Goal: Task Accomplishment & Management: Manage account settings

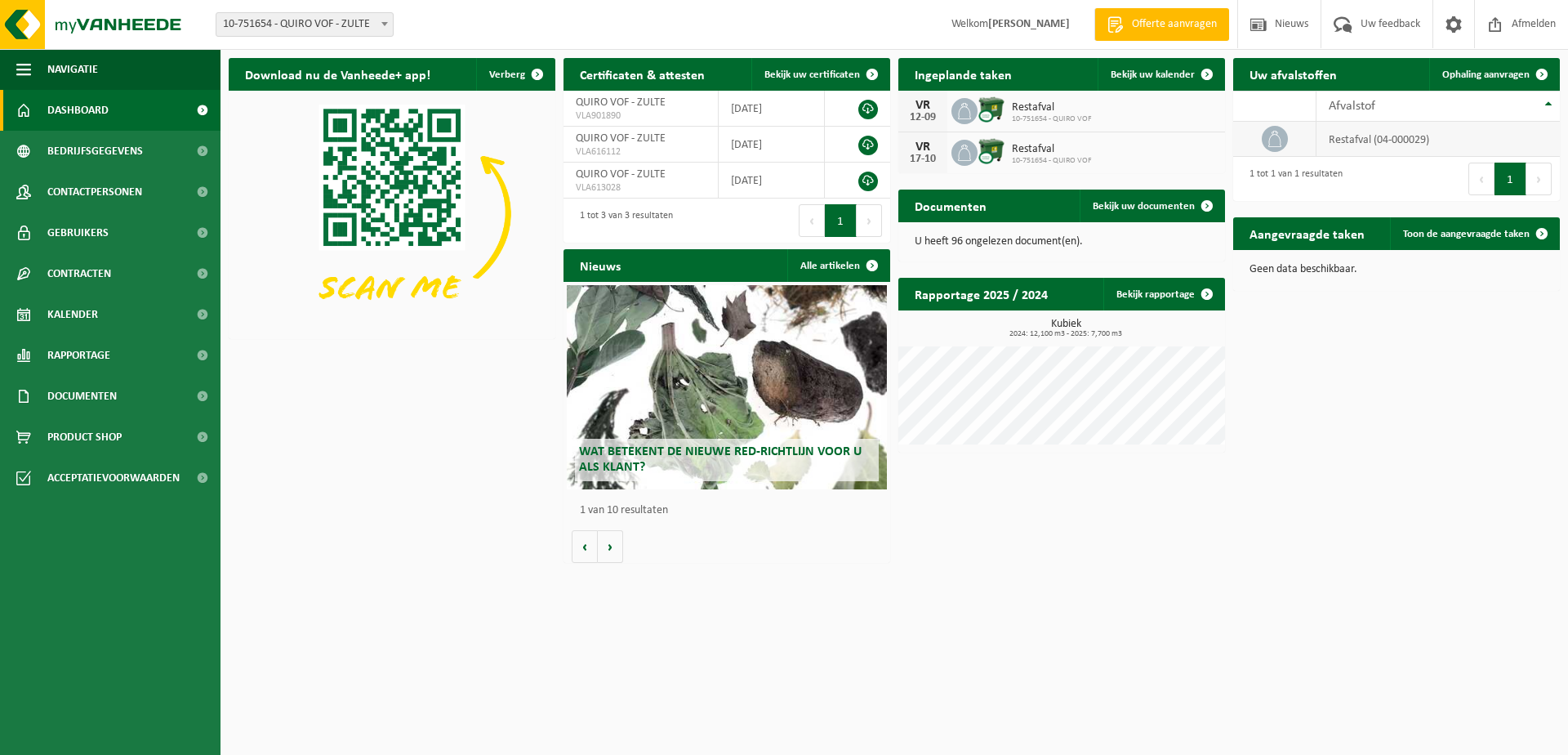
click at [1349, 137] on td "restafval (04-000029)" at bounding box center [1439, 139] width 244 height 35
click at [1510, 185] on button "1" at bounding box center [1510, 179] width 32 height 33
click at [1149, 75] on span "Bekijk uw kalender" at bounding box center [1152, 74] width 84 height 11
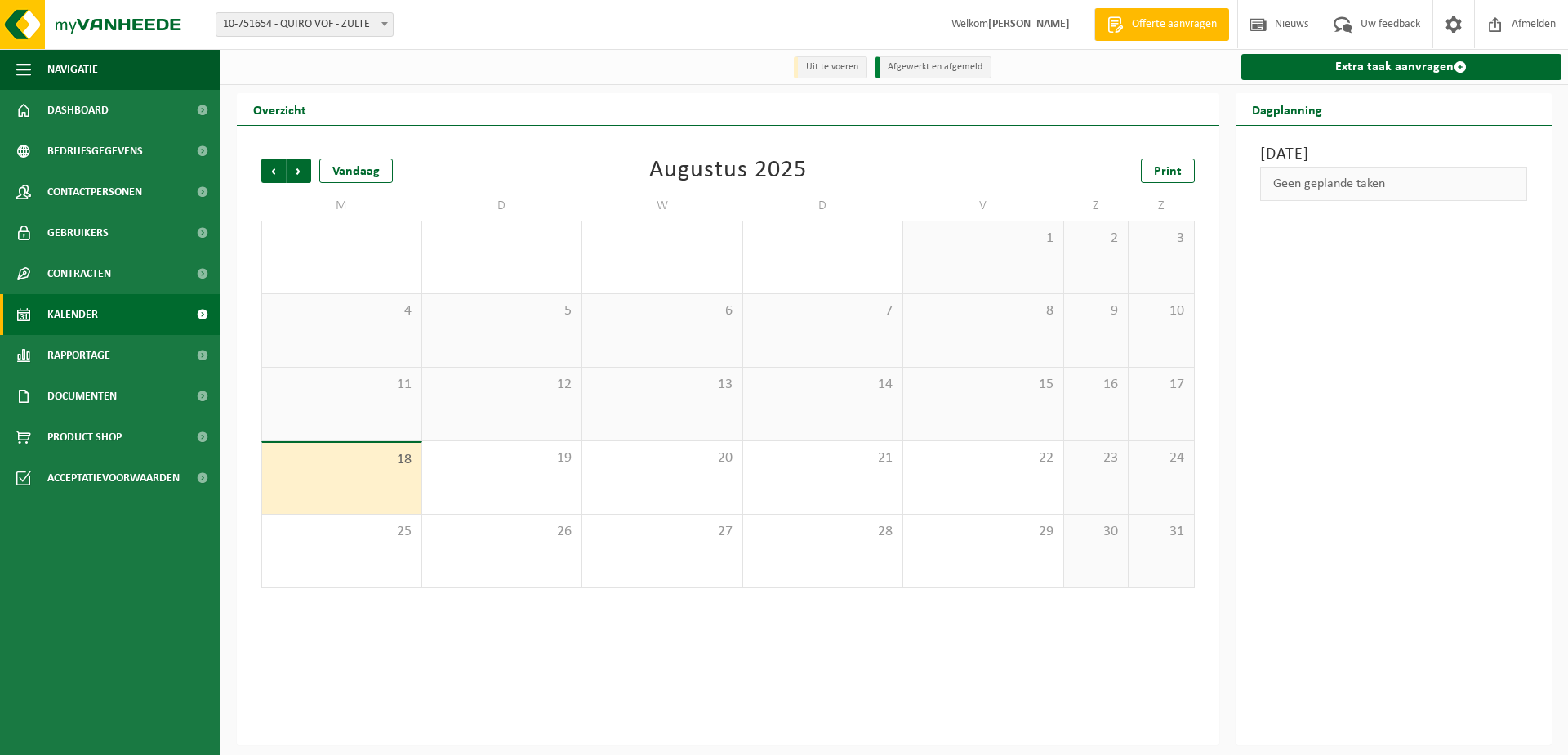
click at [266, 212] on td "M" at bounding box center [342, 206] width 161 height 30
click at [119, 156] on span "Bedrijfsgegevens" at bounding box center [95, 151] width 95 height 41
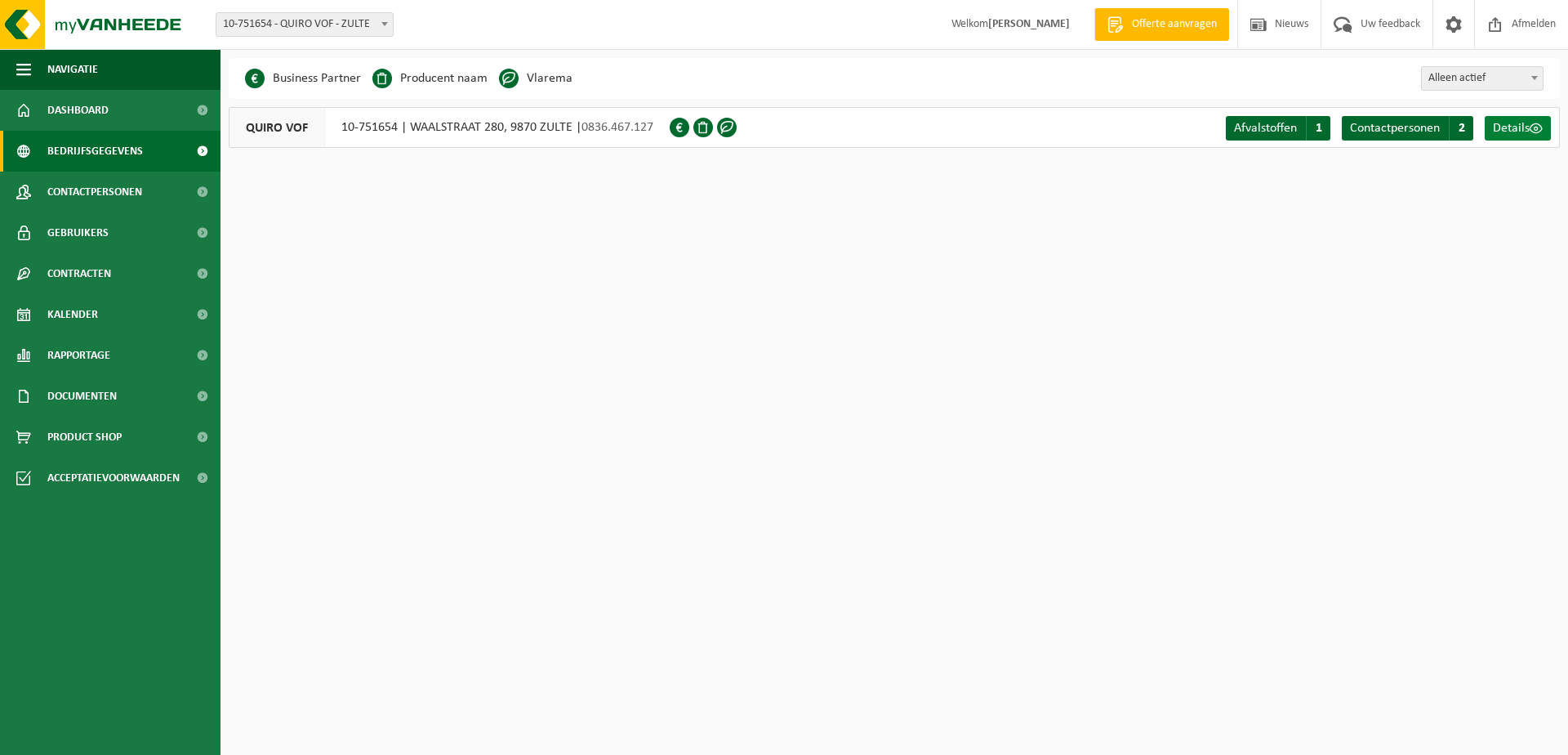
click at [1525, 131] on span "Details" at bounding box center [1511, 128] width 37 height 13
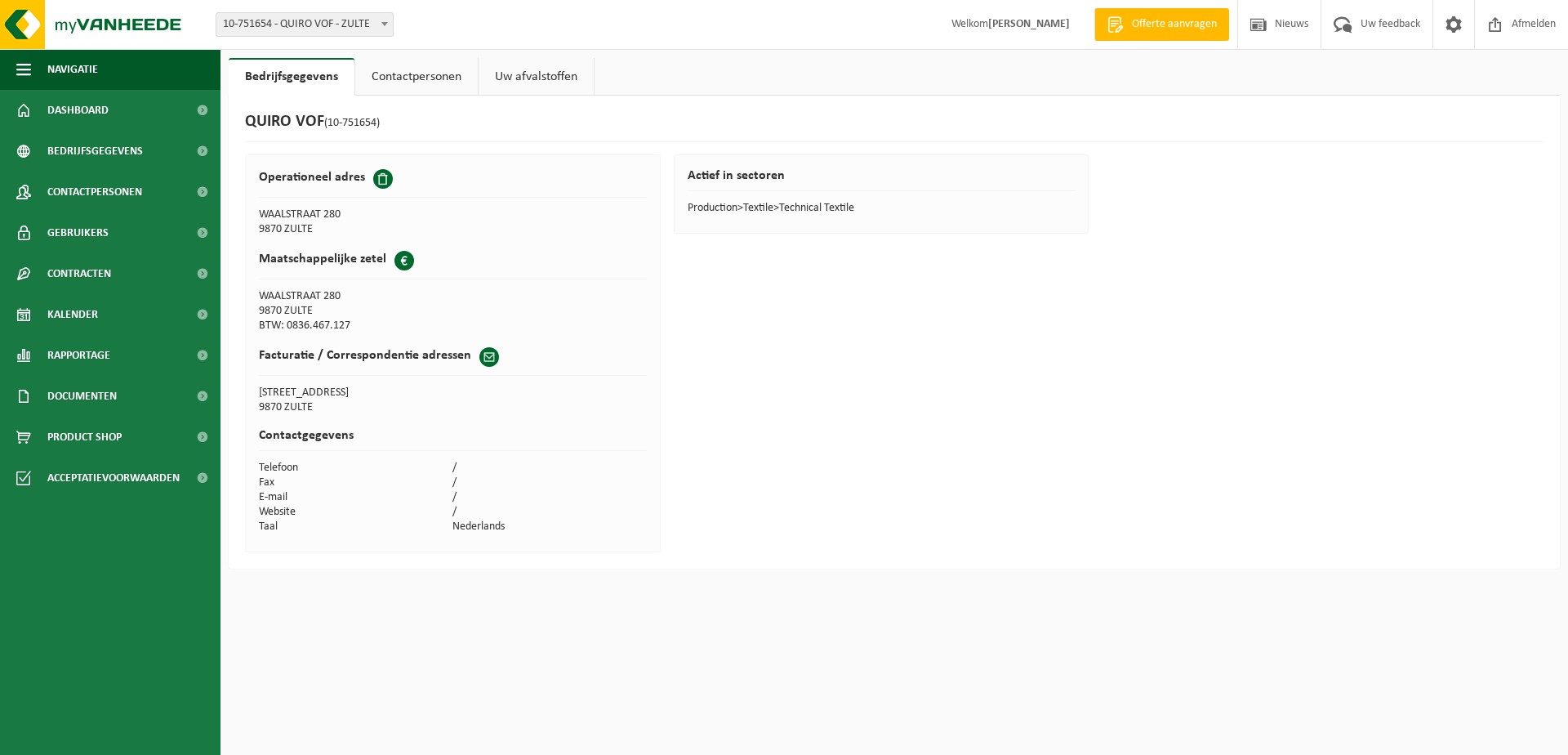
click at [347, 235] on td "9870 ZULTE" at bounding box center [356, 230] width 194 height 15
click at [113, 151] on span "Bedrijfsgegevens" at bounding box center [95, 151] width 95 height 41
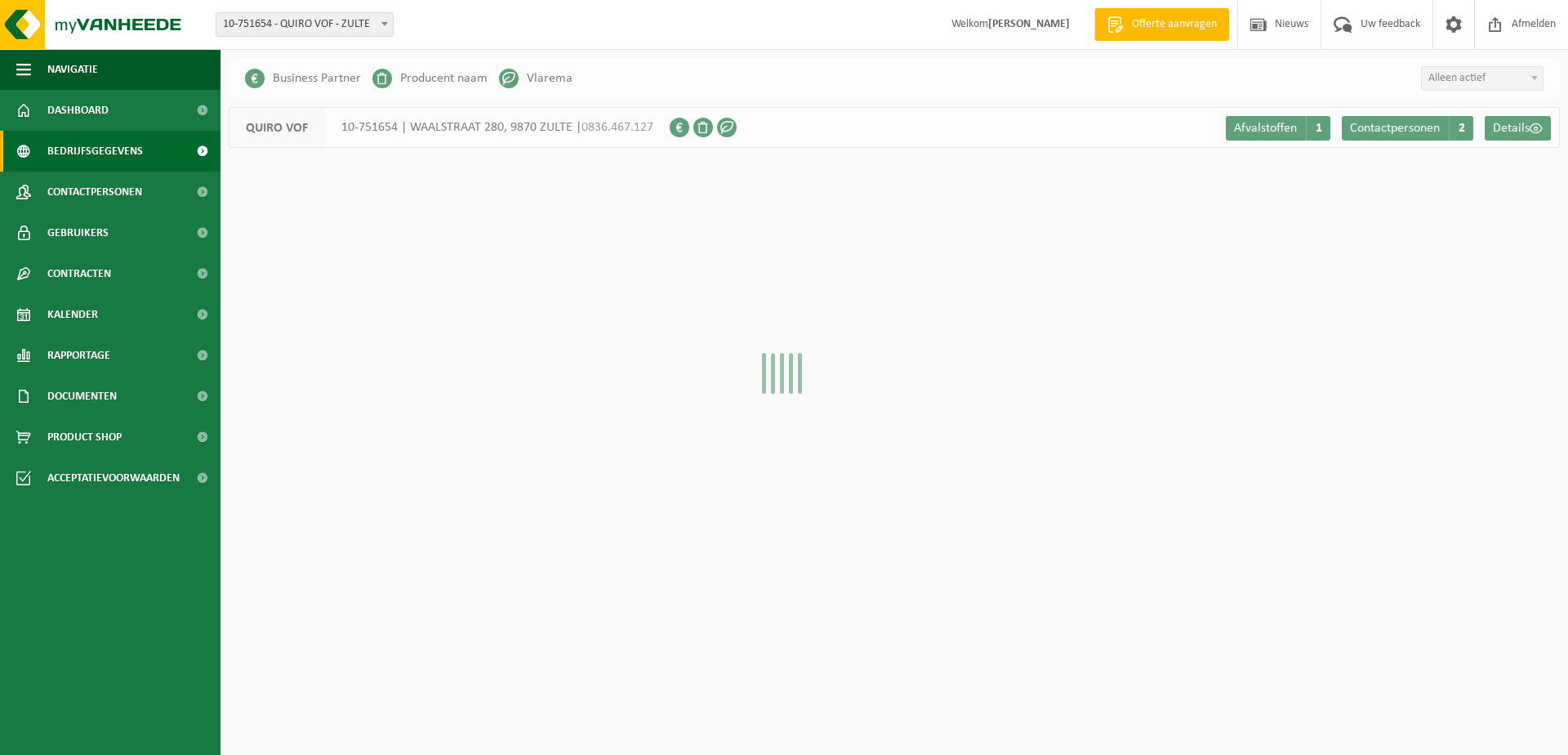
drag, startPoint x: 0, startPoint y: 0, endPoint x: 113, endPoint y: 153, distance: 190.2
click at [113, 152] on span "Bedrijfsgegevens" at bounding box center [95, 151] width 95 height 41
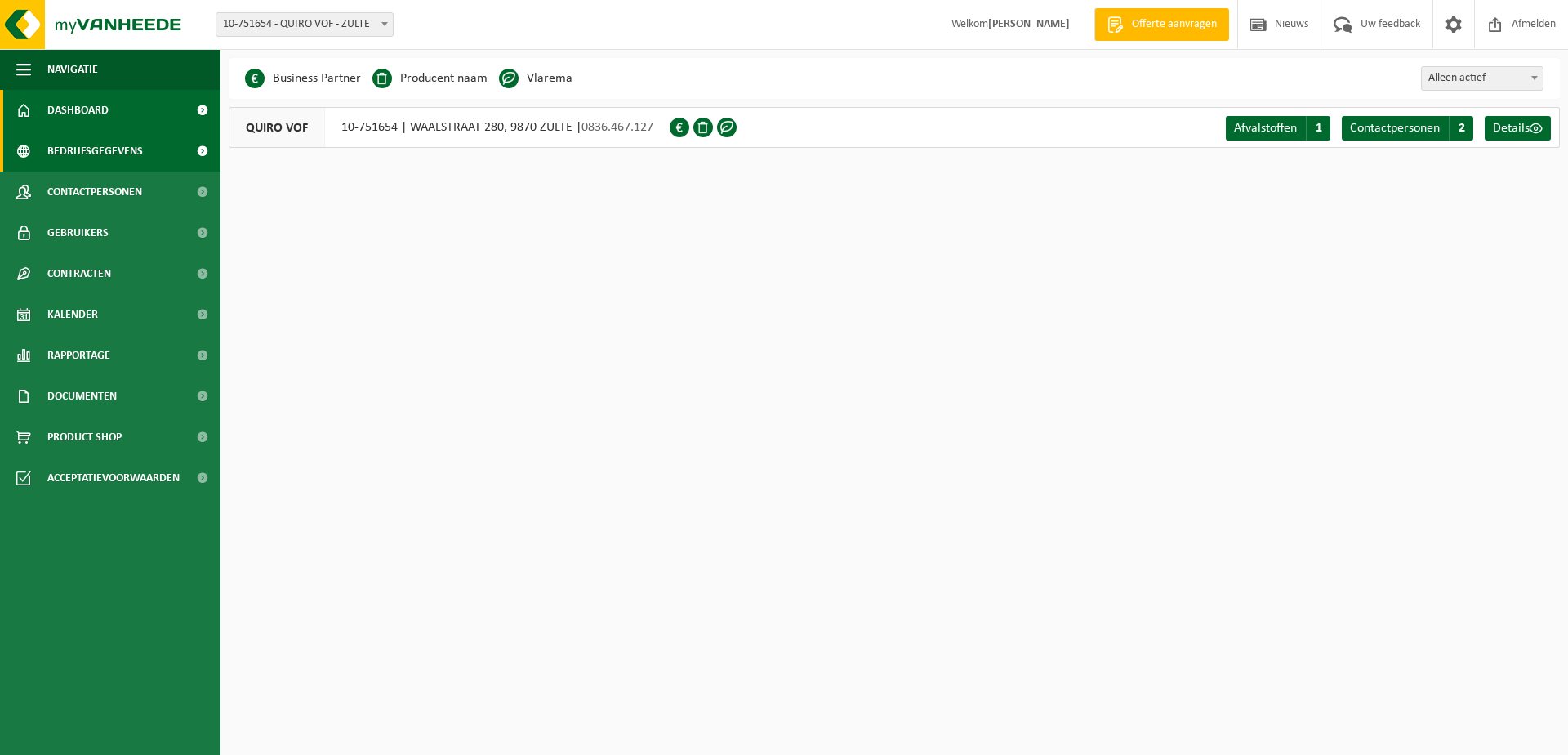
click at [121, 114] on link "Dashboard" at bounding box center [110, 110] width 221 height 41
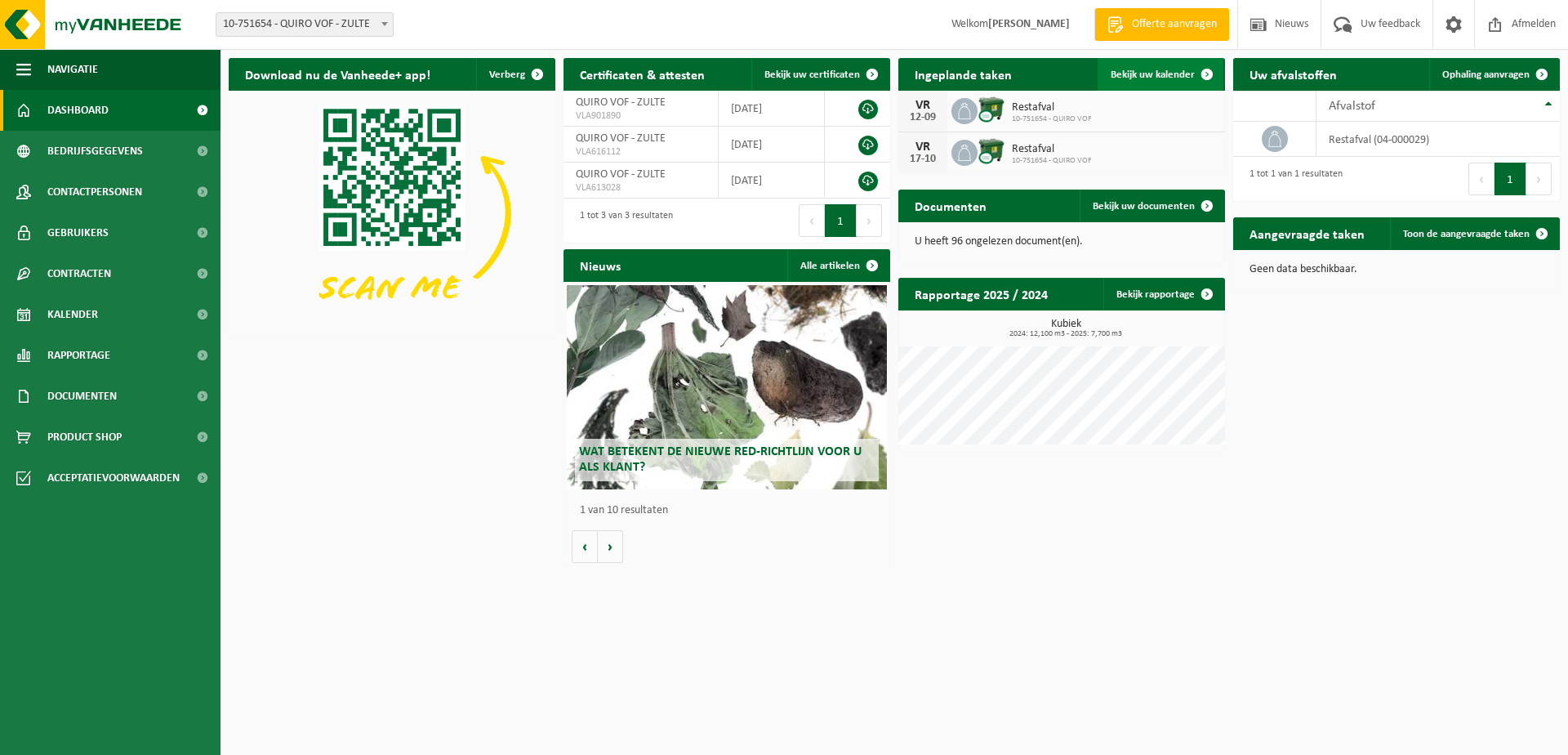
click at [1137, 77] on span "Bekijk uw kalender" at bounding box center [1152, 74] width 84 height 11
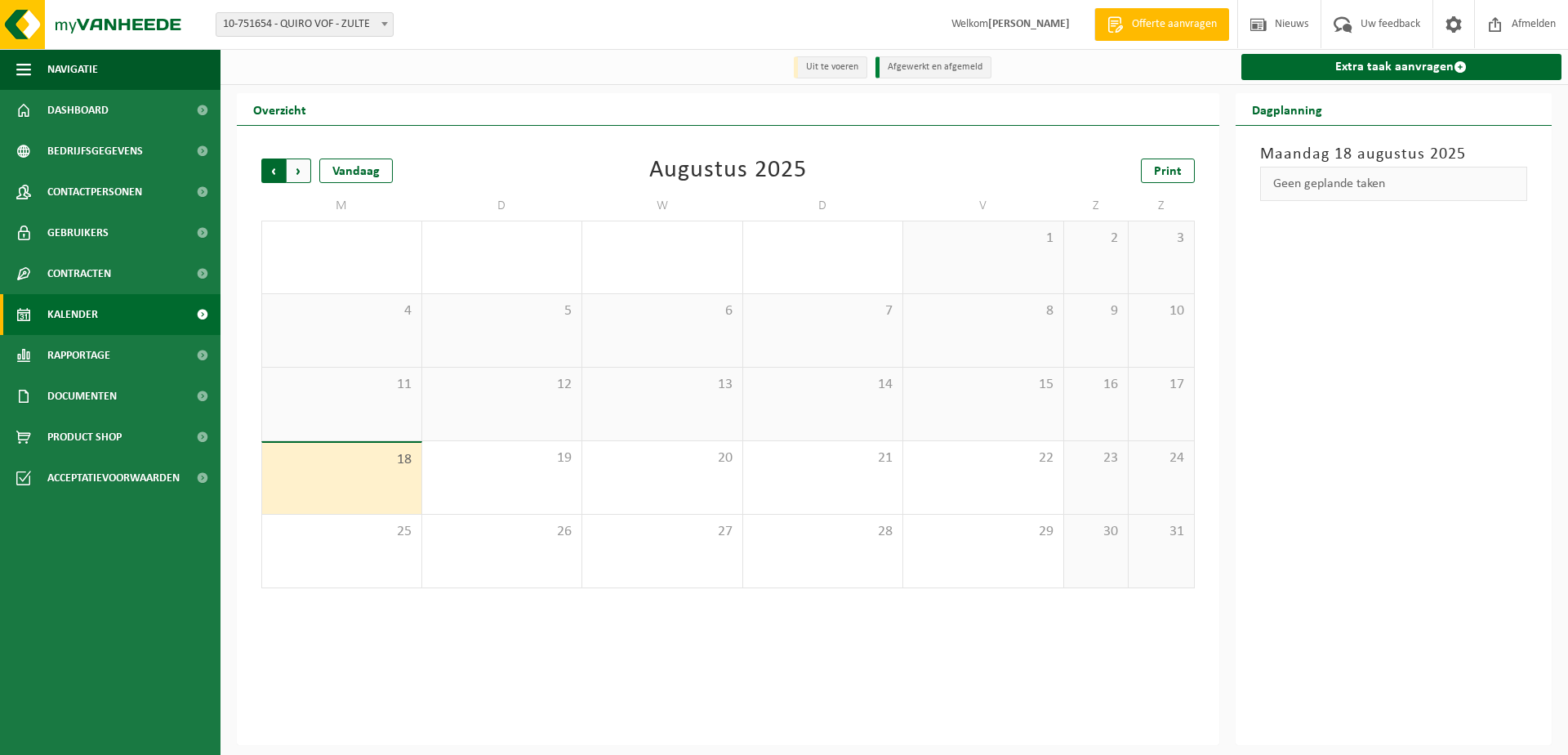
click at [299, 175] on span "Volgende" at bounding box center [299, 170] width 25 height 25
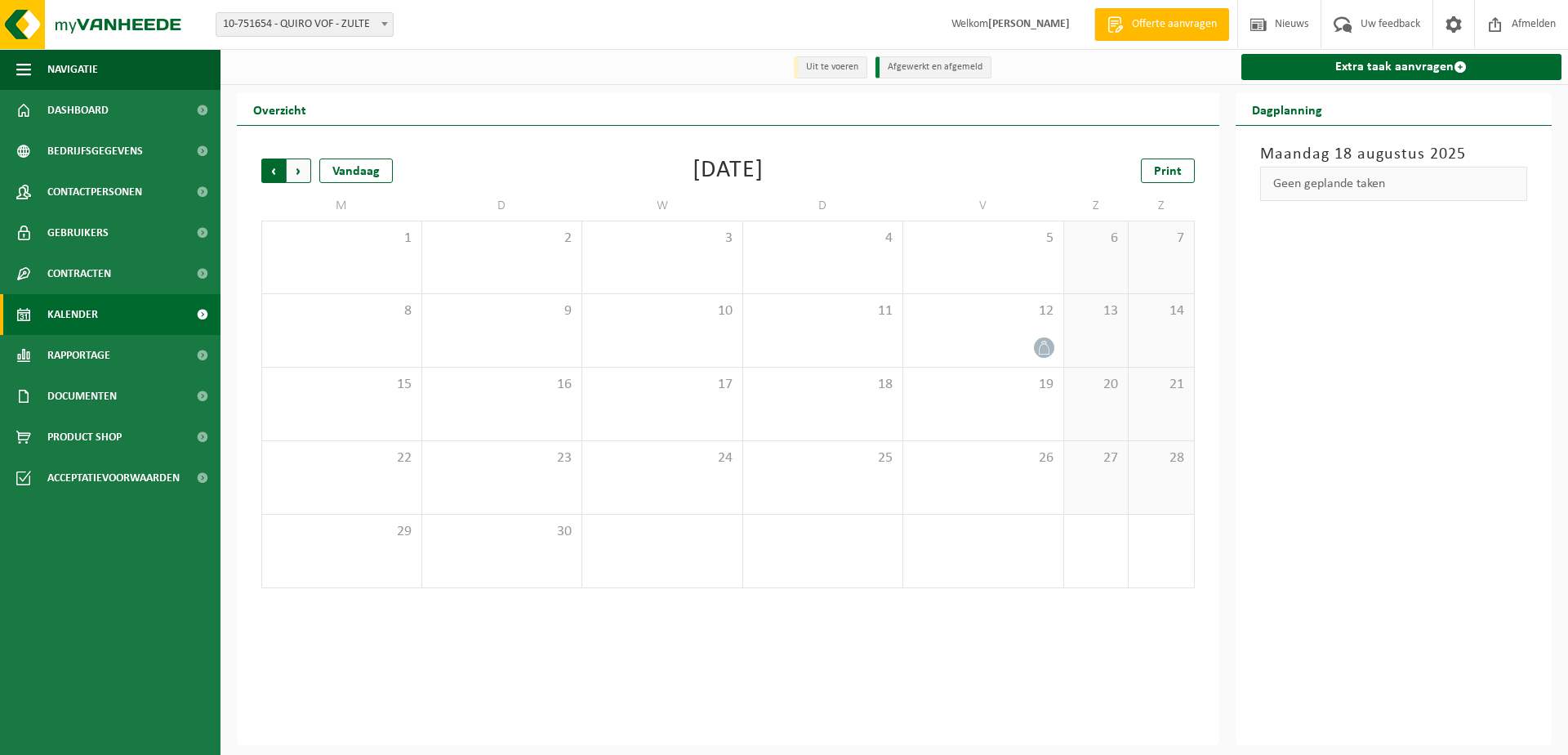
click at [297, 177] on span "Volgende" at bounding box center [299, 170] width 25 height 25
click at [298, 174] on span "Volgende" at bounding box center [299, 170] width 25 height 25
click at [1334, 108] on h2 "Dagplanning" at bounding box center [1287, 109] width 103 height 32
click at [384, 21] on span at bounding box center [384, 24] width 16 height 21
click at [102, 230] on span "Gebruikers" at bounding box center [78, 233] width 61 height 41
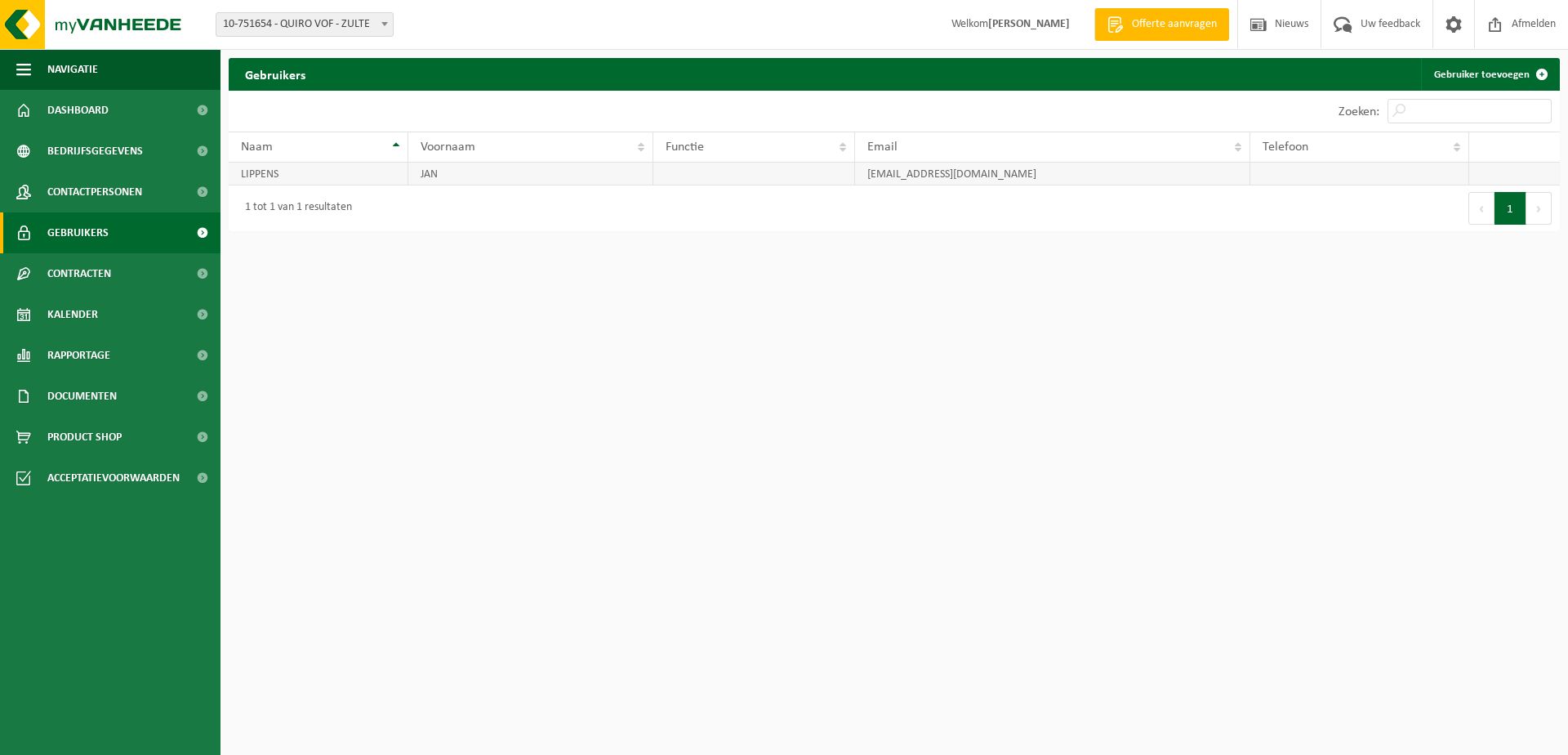
click at [1339, 171] on td at bounding box center [1360, 174] width 219 height 23
click at [1382, 175] on td at bounding box center [1360, 174] width 219 height 23
click at [1397, 172] on td at bounding box center [1360, 174] width 219 height 23
click at [775, 179] on td at bounding box center [754, 174] width 201 height 23
click at [1462, 32] on span at bounding box center [1454, 24] width 25 height 49
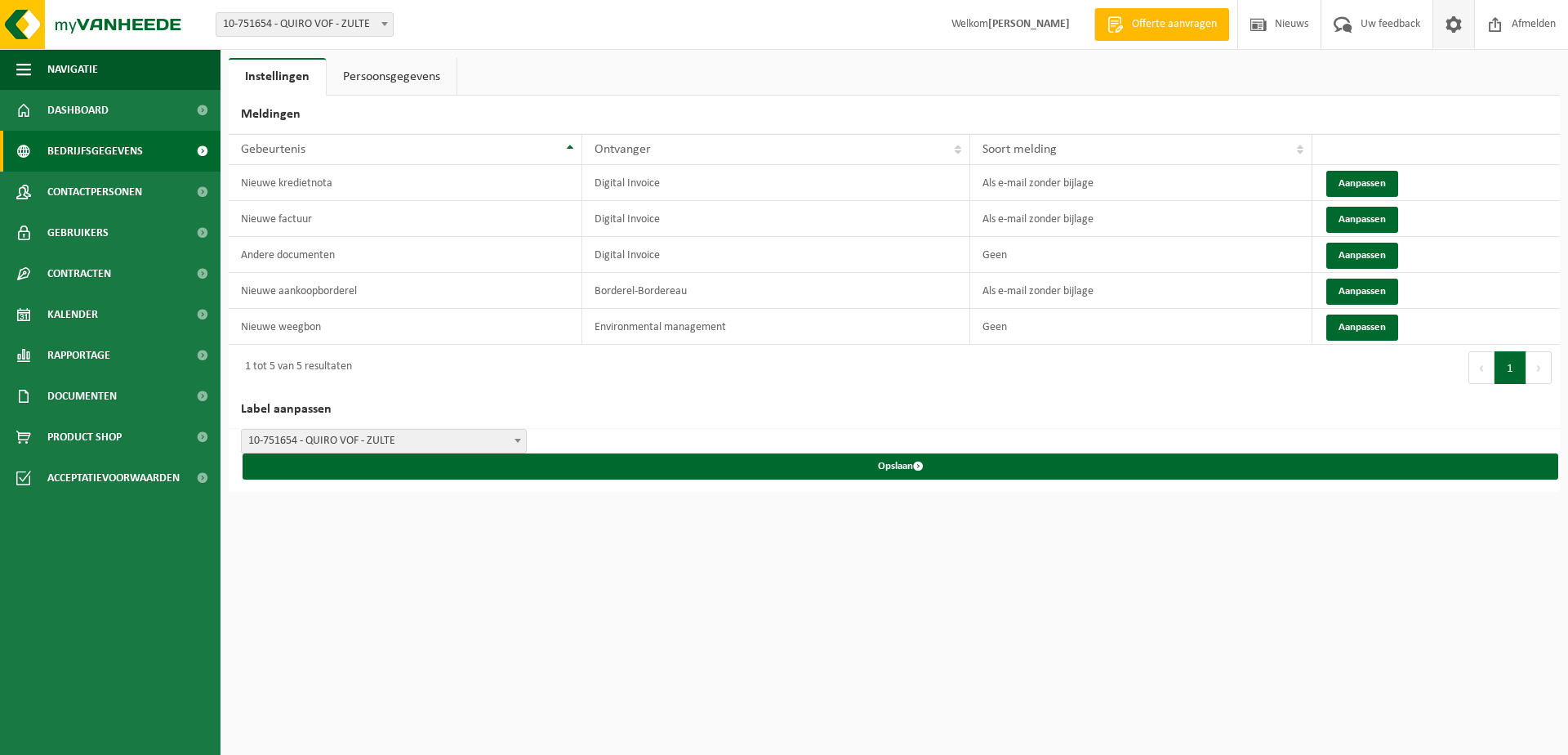
click at [202, 149] on span at bounding box center [202, 151] width 37 height 41
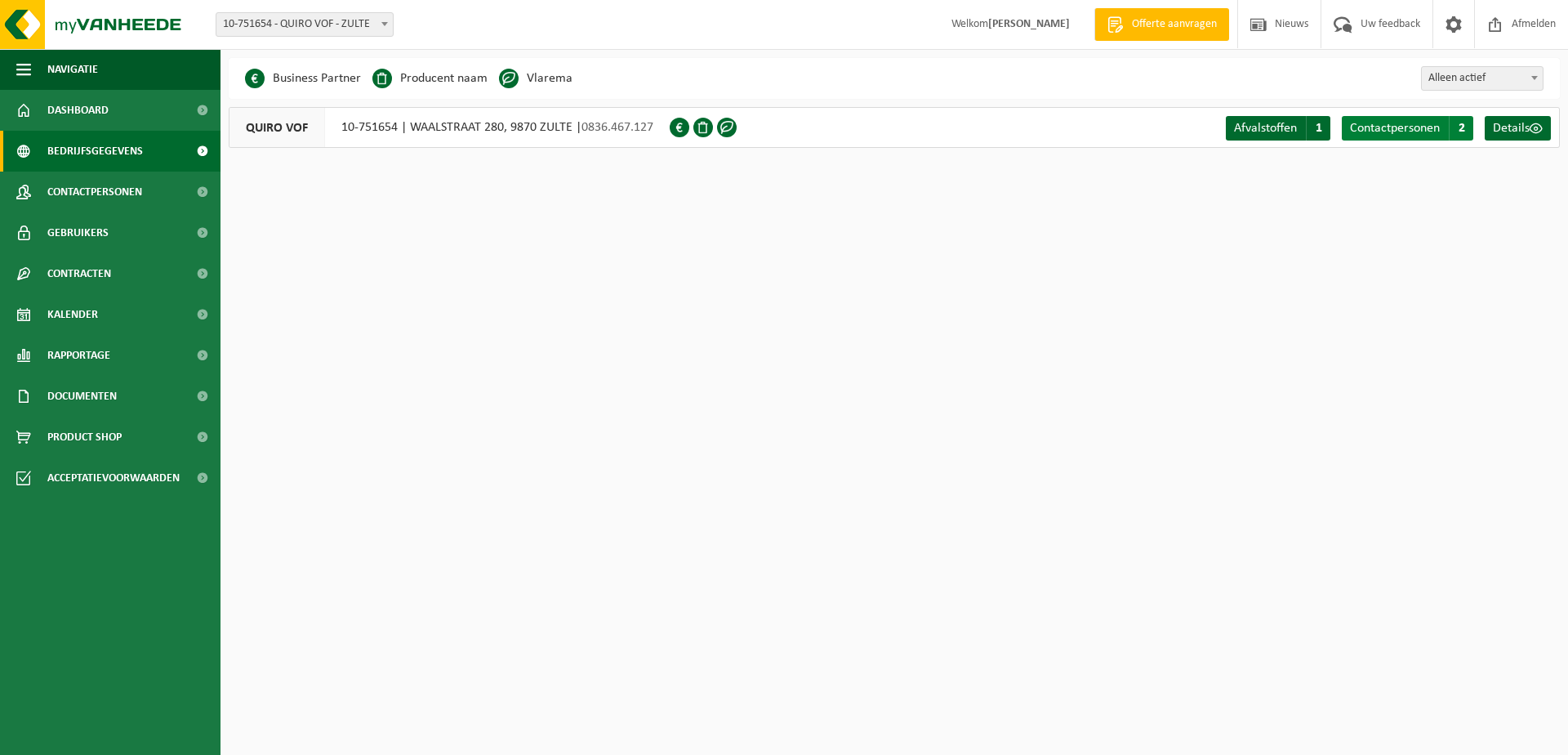
click at [1453, 126] on span "2" at bounding box center [1461, 128] width 25 height 25
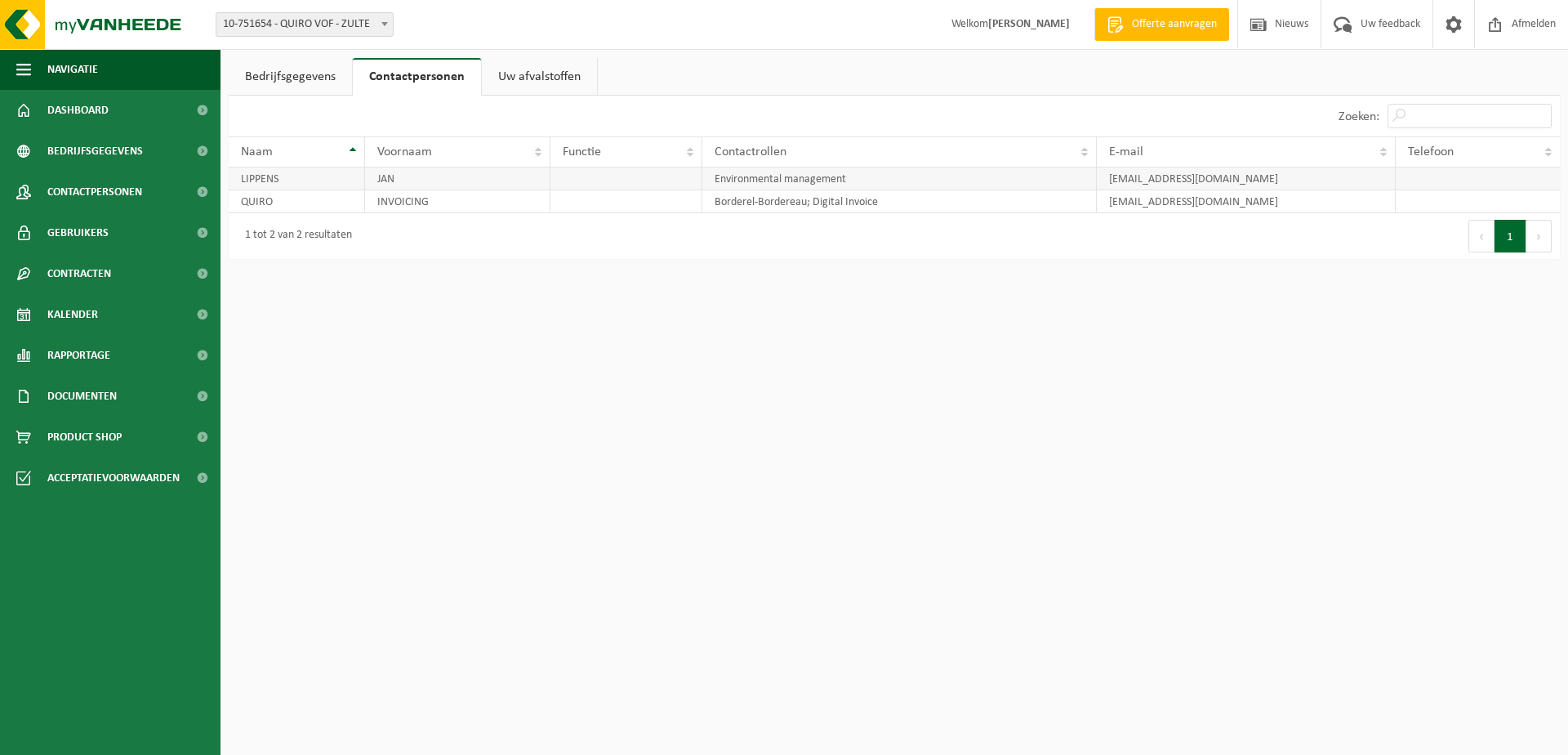
click at [1210, 178] on td "janlippens66@gmail.com" at bounding box center [1247, 179] width 300 height 23
click at [20, 72] on span "button" at bounding box center [24, 70] width 15 height 41
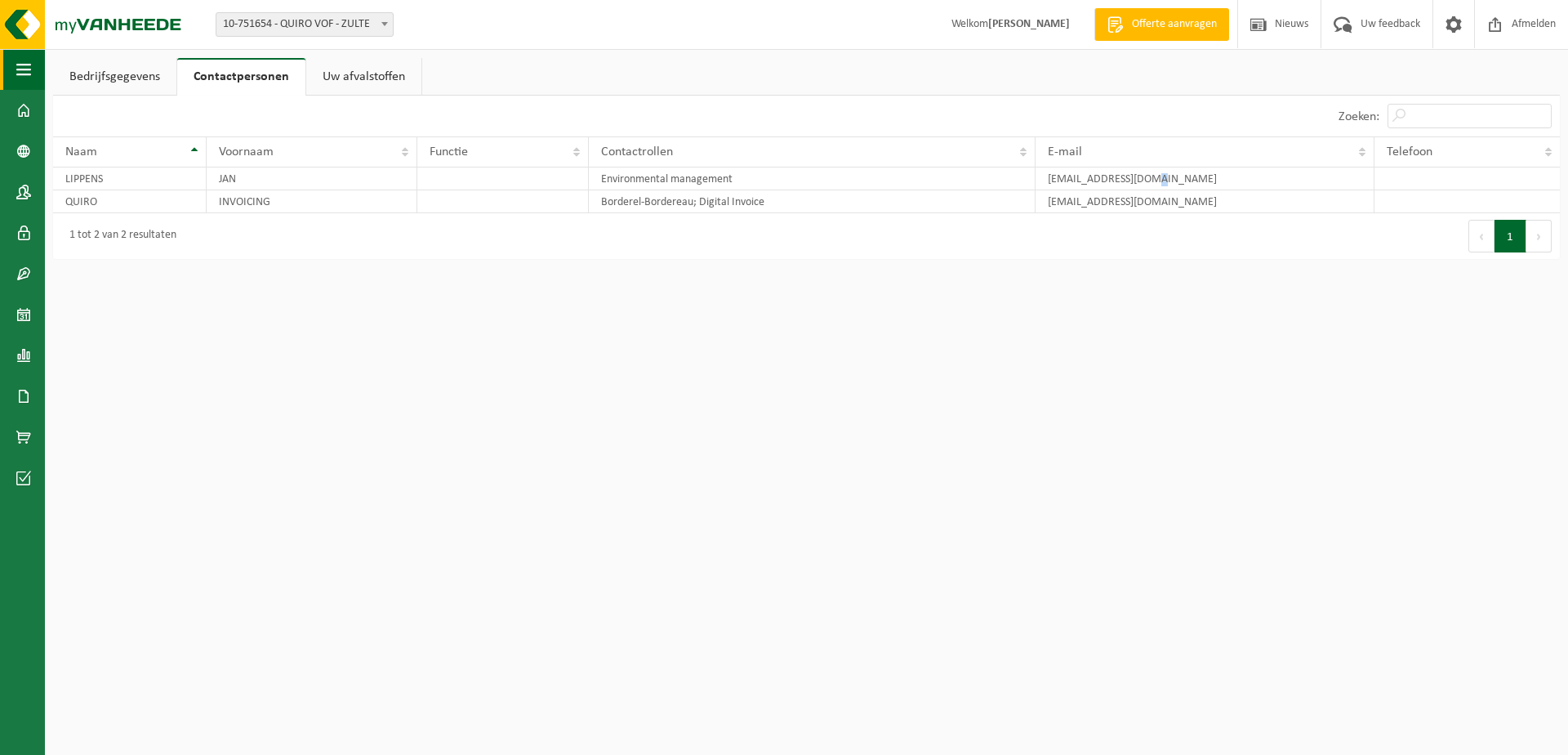
click at [20, 72] on span "button" at bounding box center [24, 70] width 15 height 41
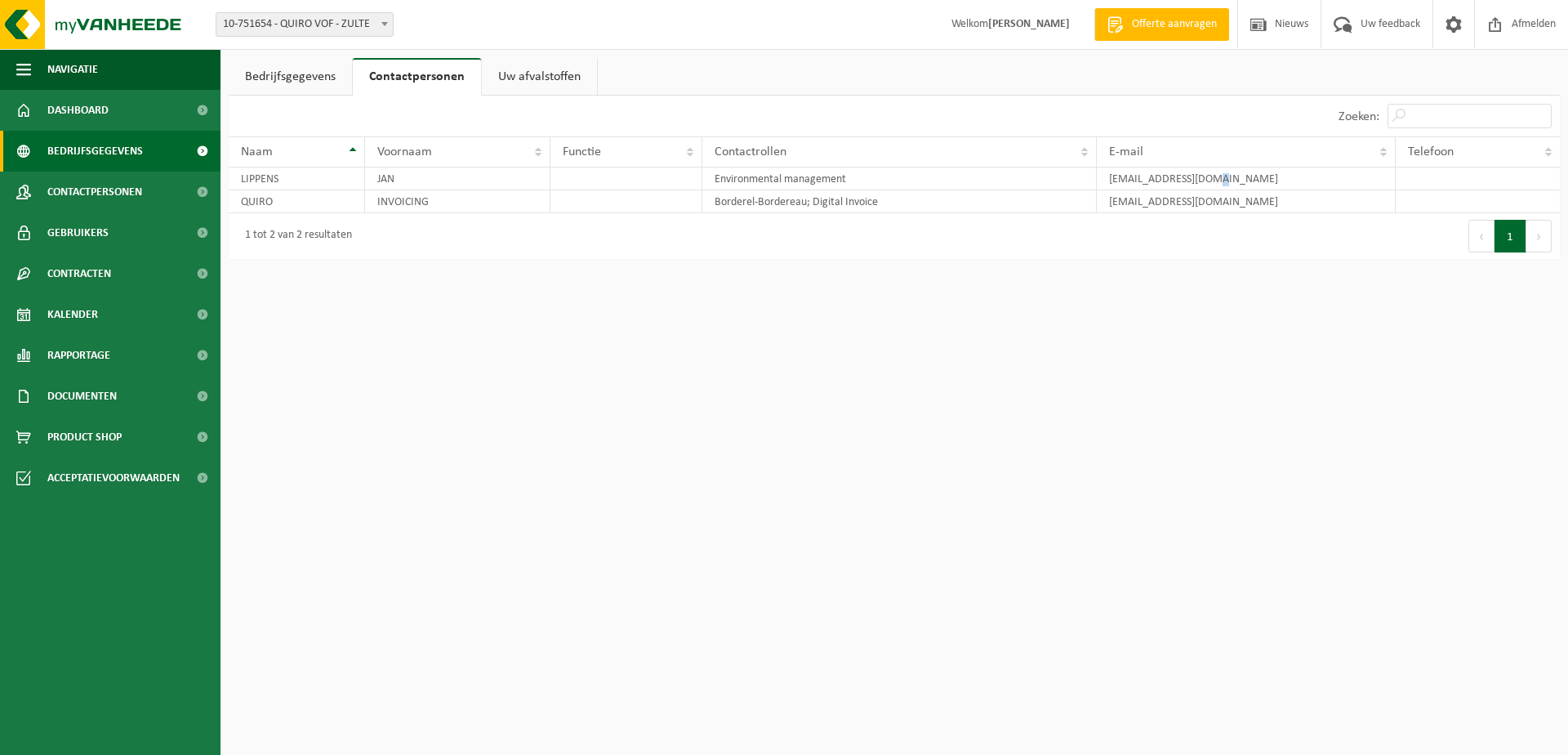
click at [119, 153] on span "Bedrijfsgegevens" at bounding box center [95, 151] width 95 height 41
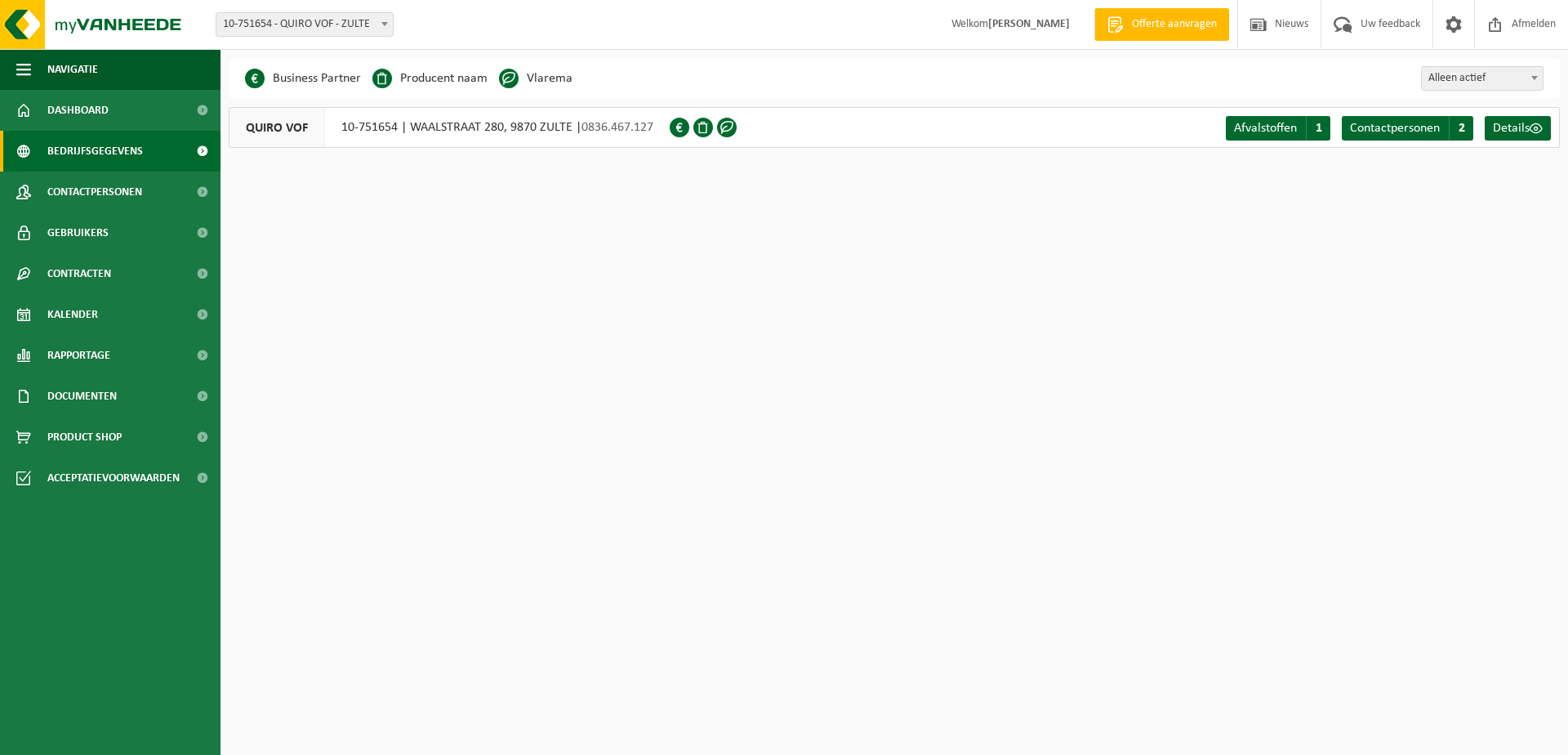
click at [202, 154] on span at bounding box center [202, 151] width 37 height 41
click at [203, 110] on span at bounding box center [202, 110] width 37 height 41
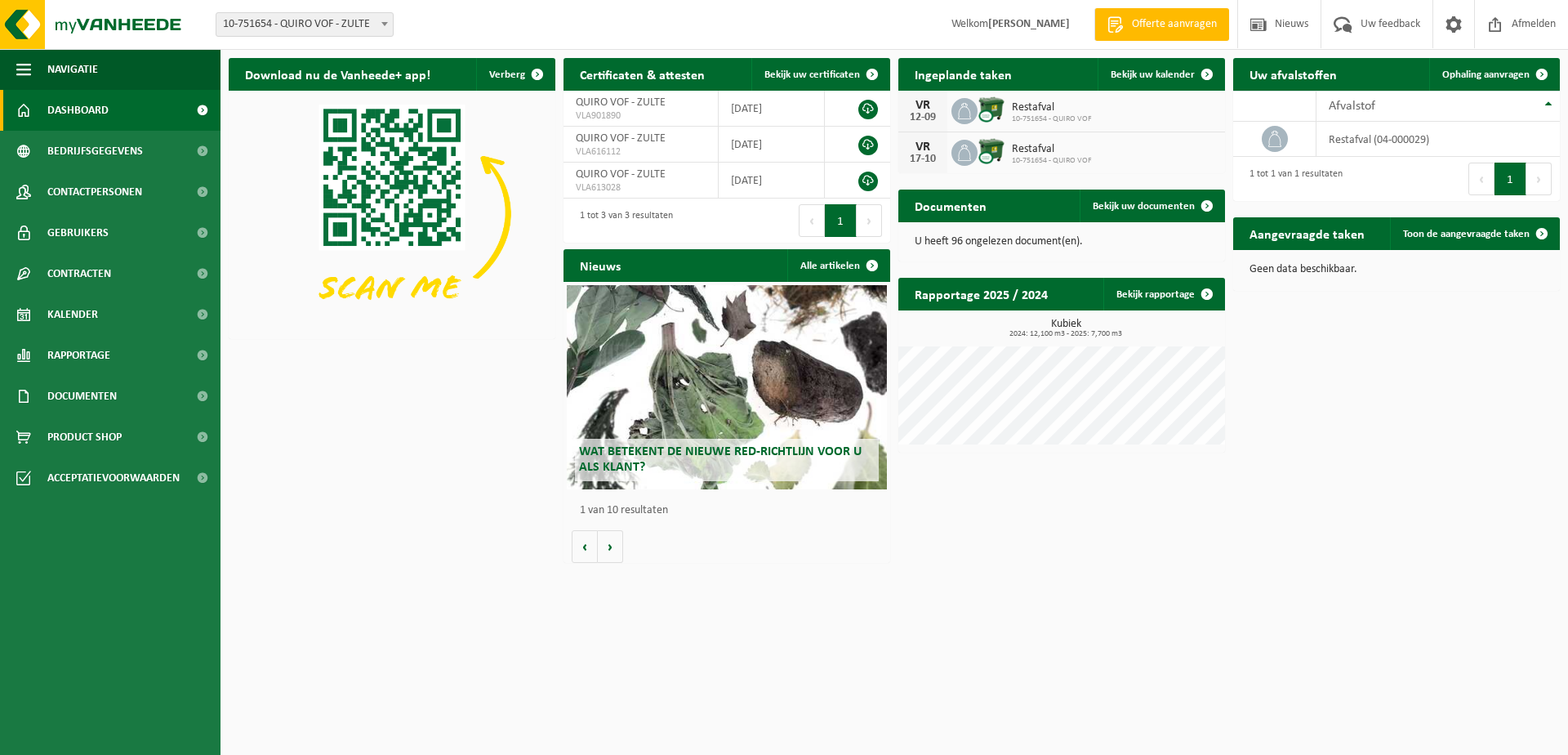
click at [203, 110] on span at bounding box center [202, 110] width 37 height 41
click at [200, 152] on span at bounding box center [202, 151] width 37 height 41
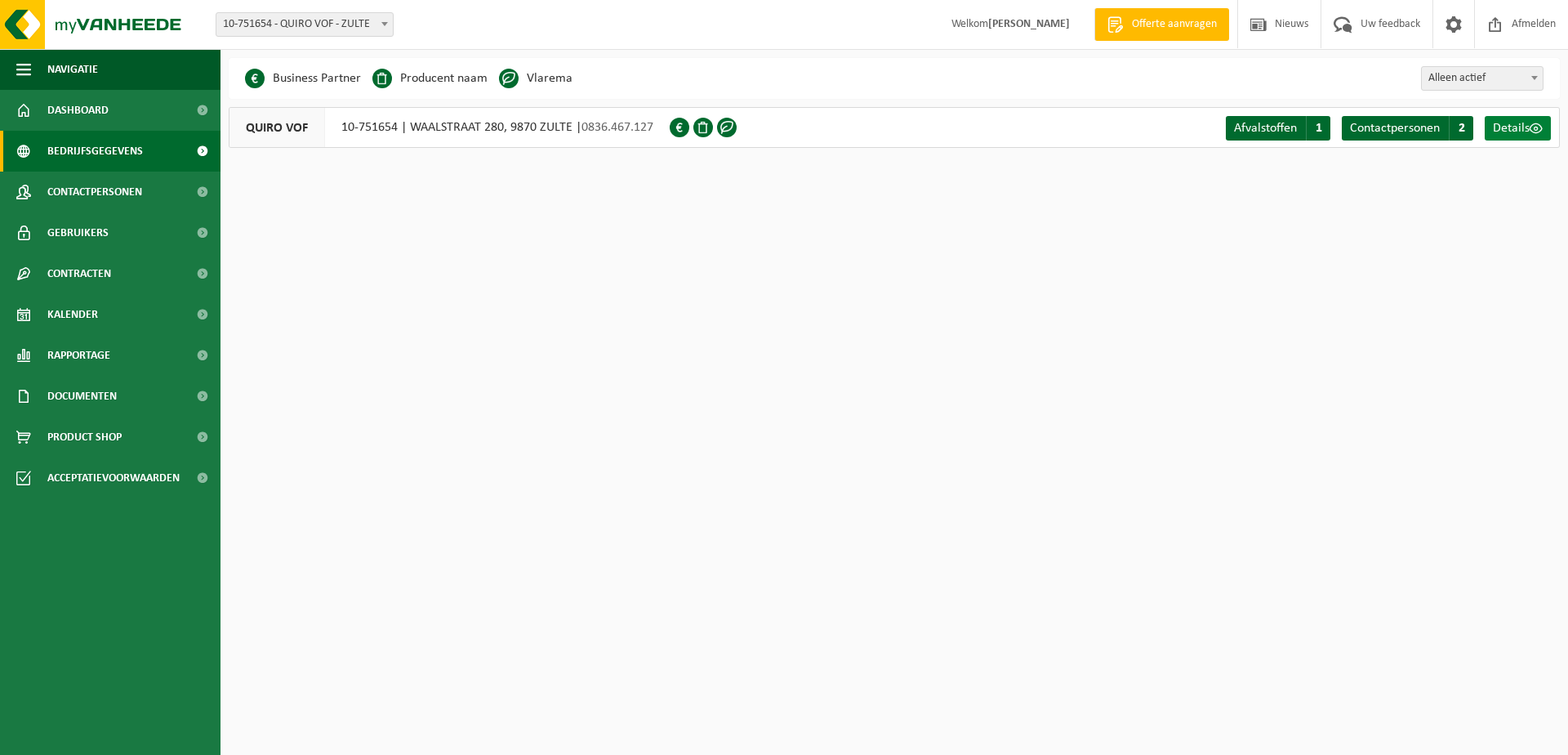
click at [1536, 128] on span at bounding box center [1536, 128] width 13 height 13
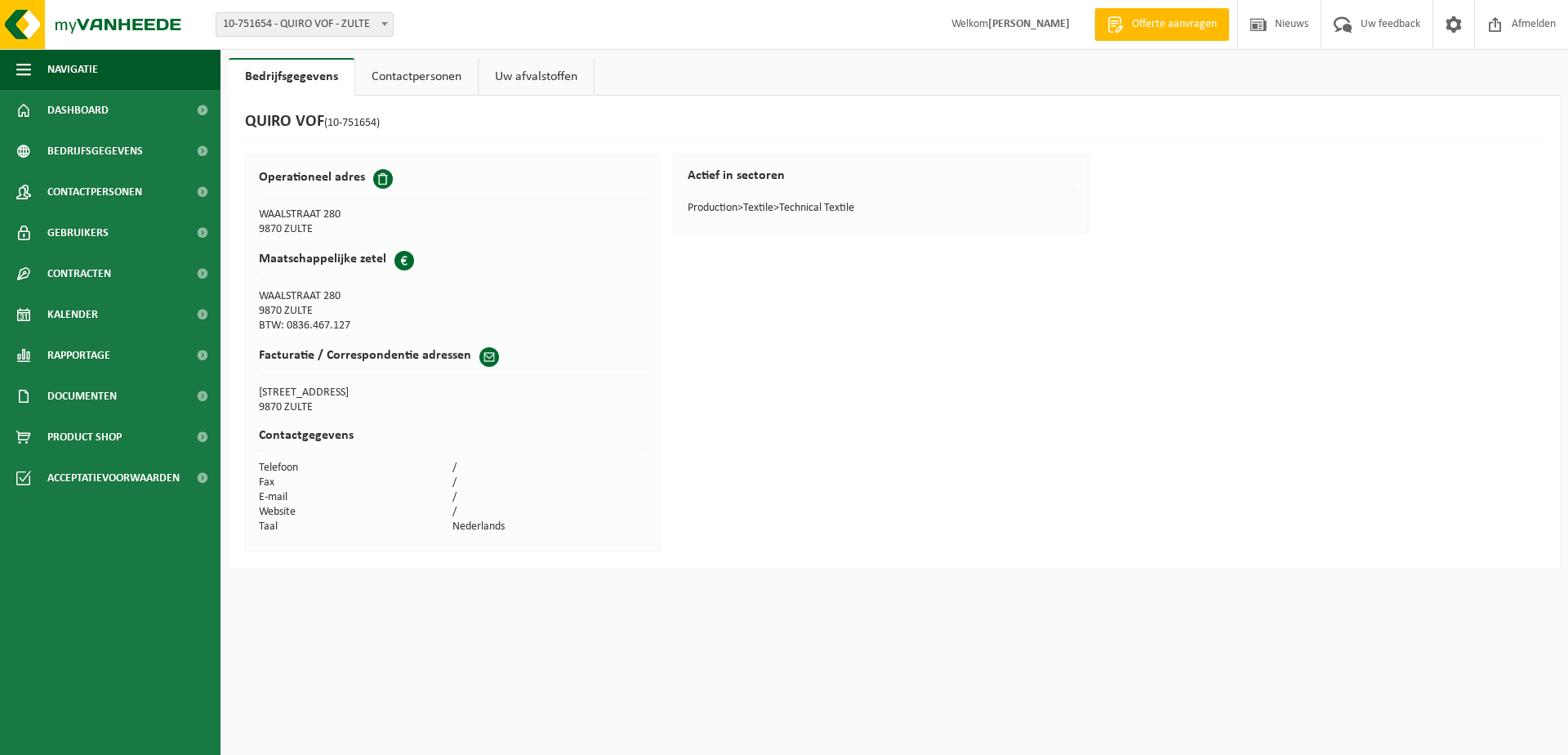
click at [466, 501] on td "/" at bounding box center [550, 497] width 194 height 15
click at [477, 502] on td "/" at bounding box center [550, 497] width 194 height 15
click at [450, 80] on link "Contactpersonen" at bounding box center [416, 77] width 123 height 38
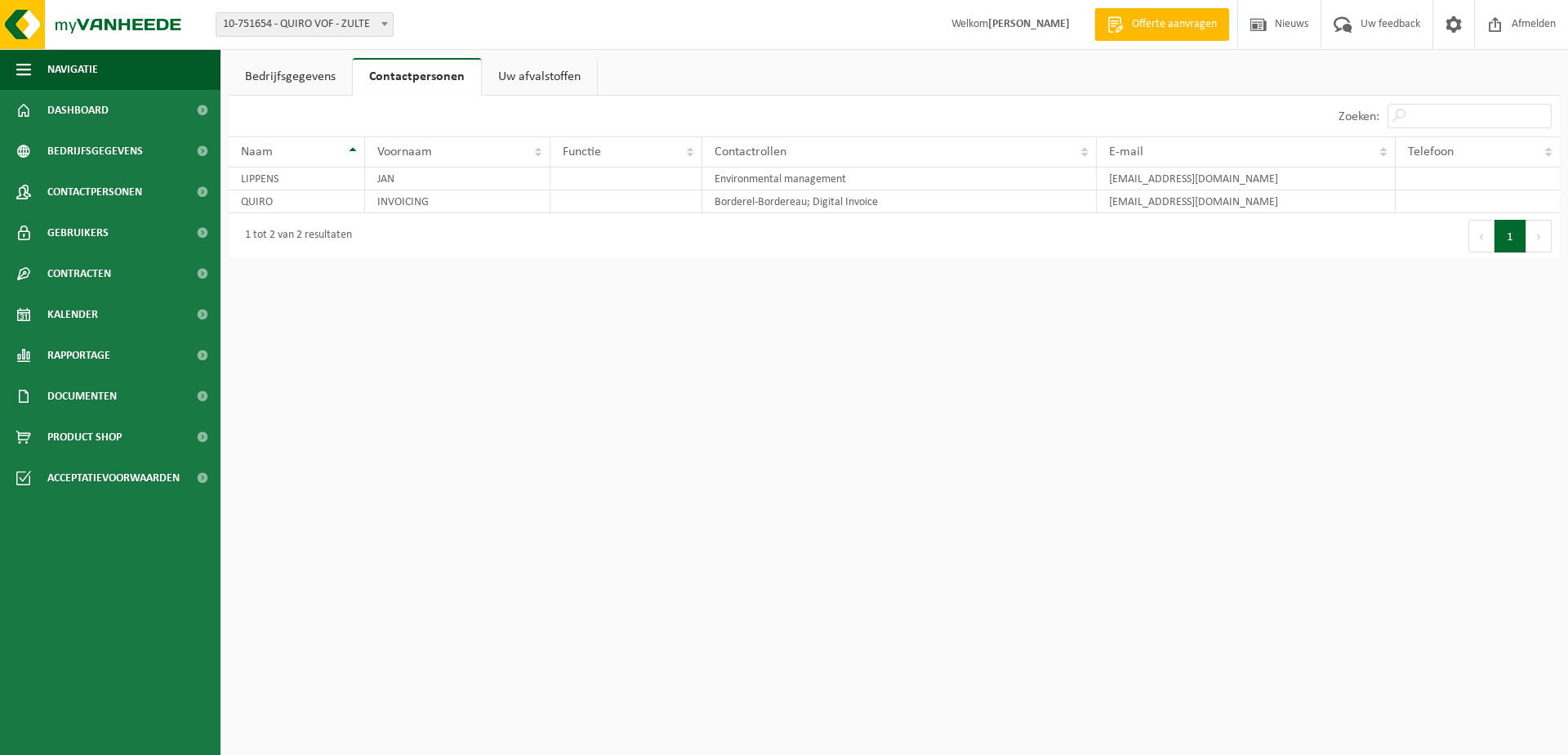
click at [512, 75] on link "Uw afvalstoffen" at bounding box center [539, 77] width 115 height 38
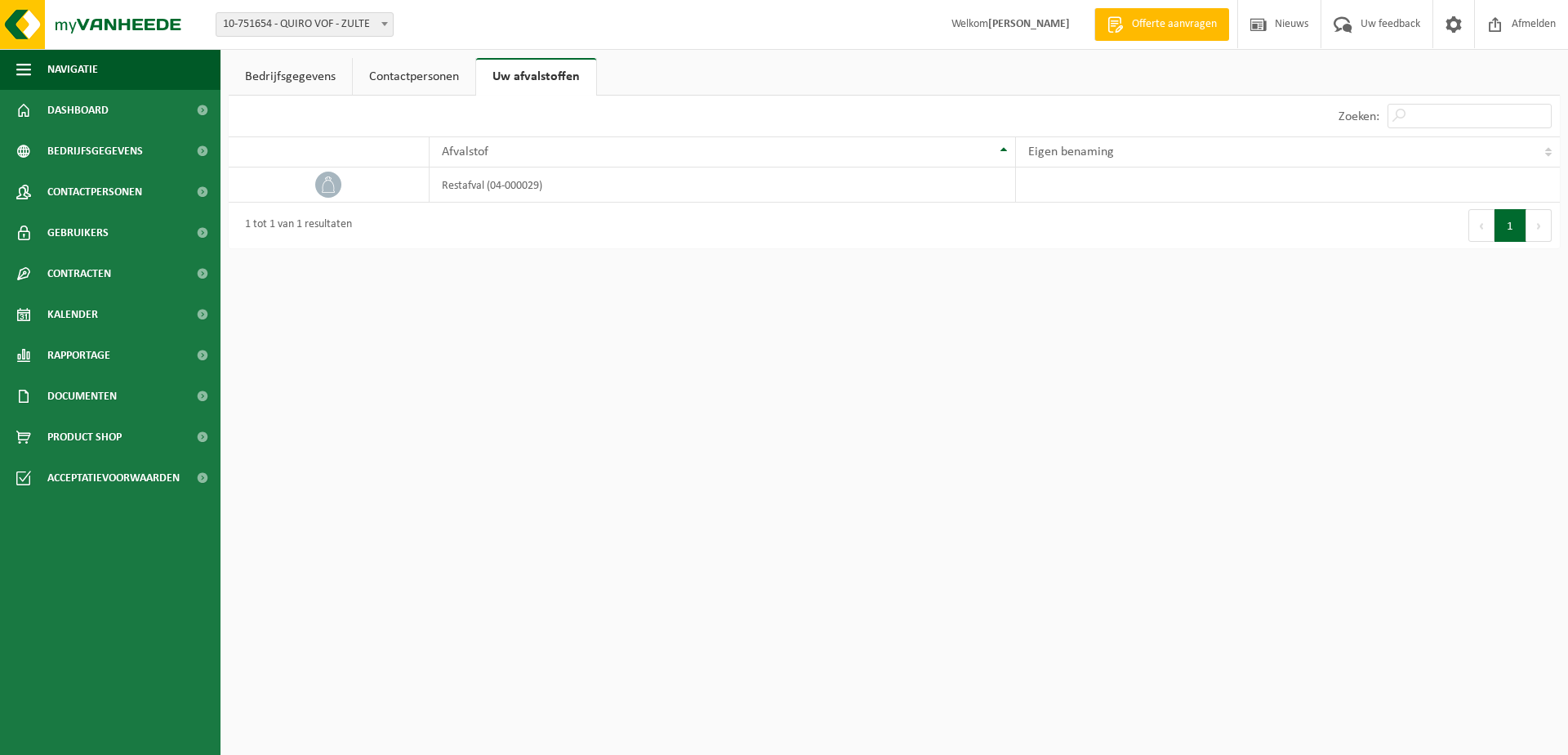
click at [319, 75] on link "Bedrijfsgegevens" at bounding box center [291, 77] width 123 height 38
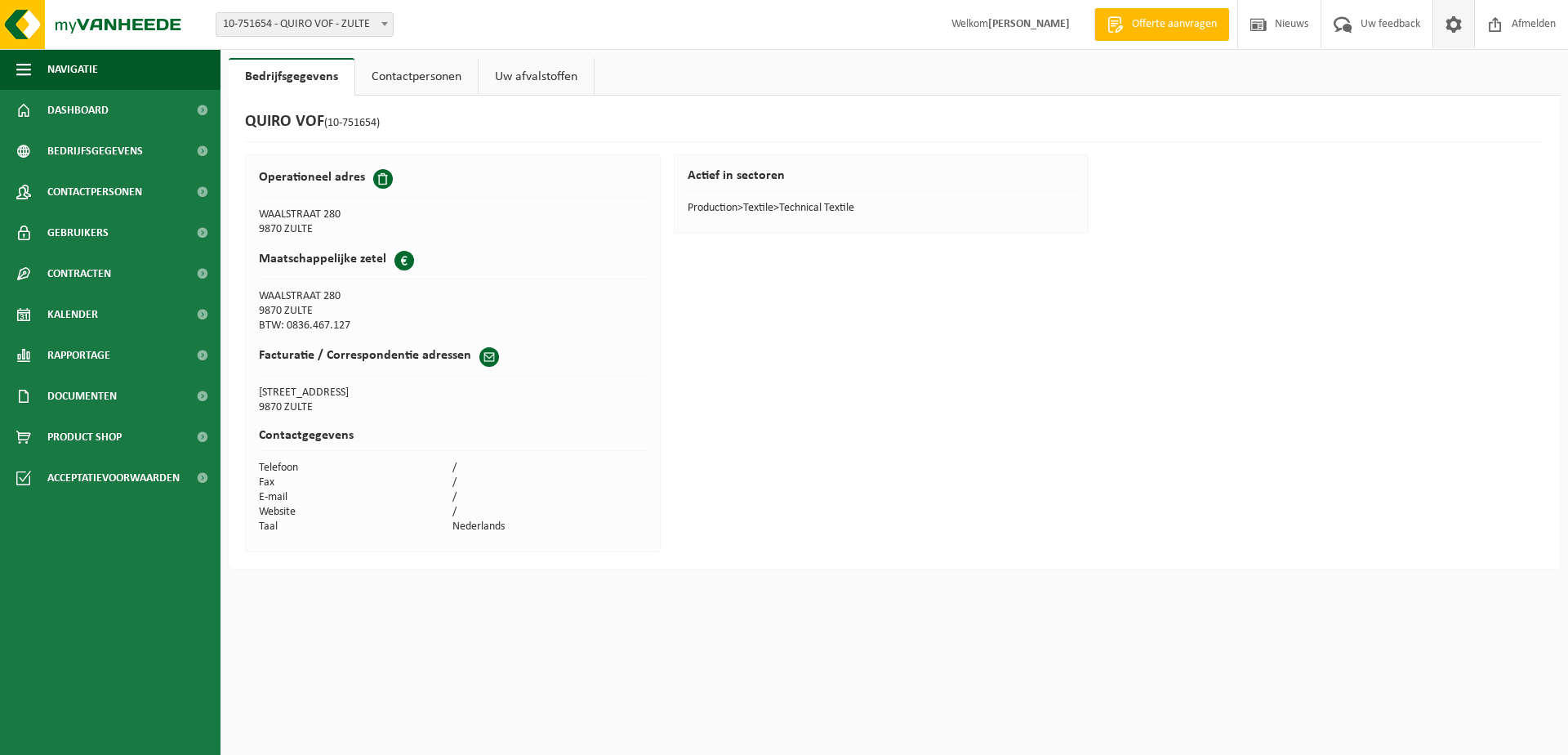
click at [1455, 27] on span at bounding box center [1454, 24] width 25 height 49
click at [117, 237] on link "Gebruikers" at bounding box center [110, 233] width 221 height 41
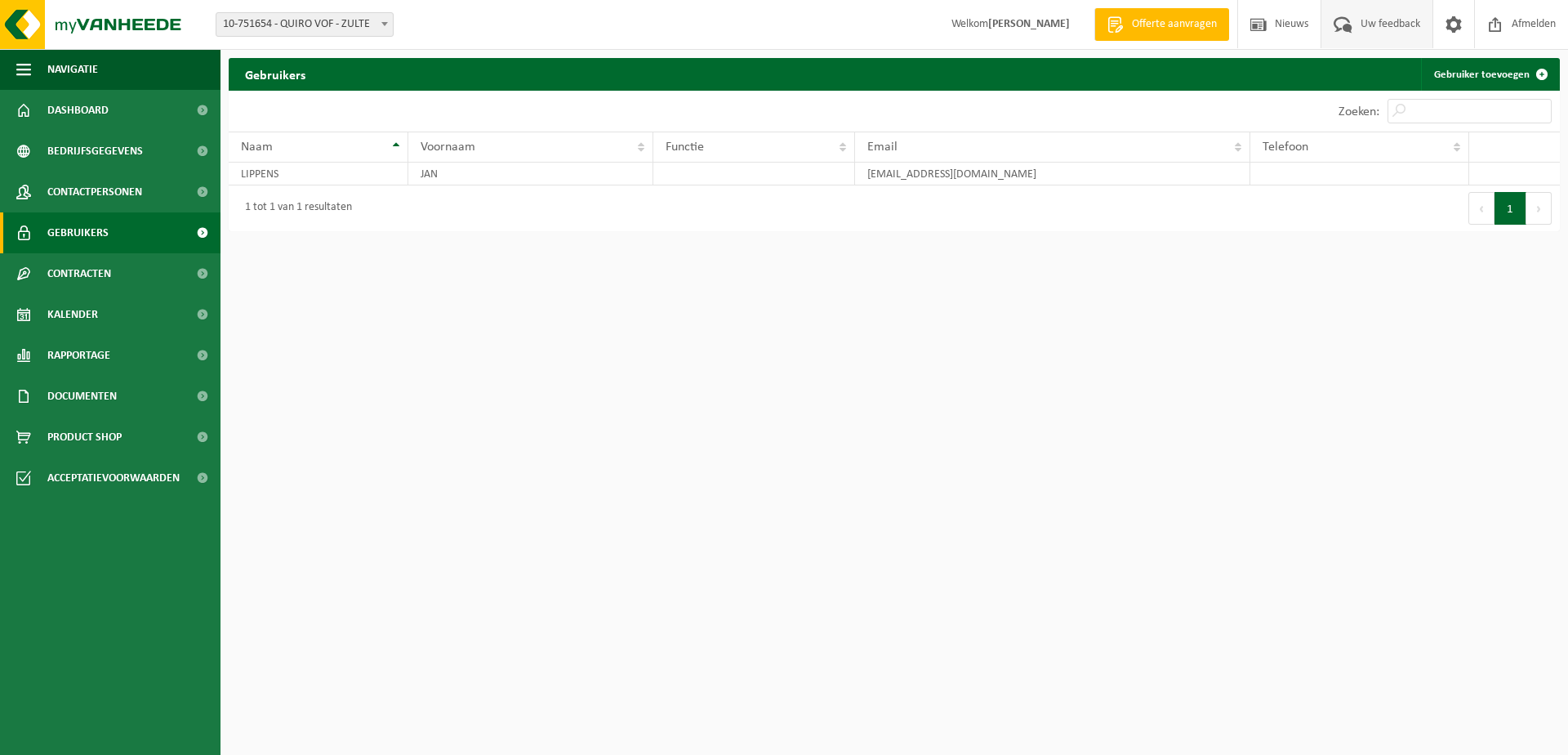
click at [1394, 28] on span "Uw feedback" at bounding box center [1390, 24] width 67 height 49
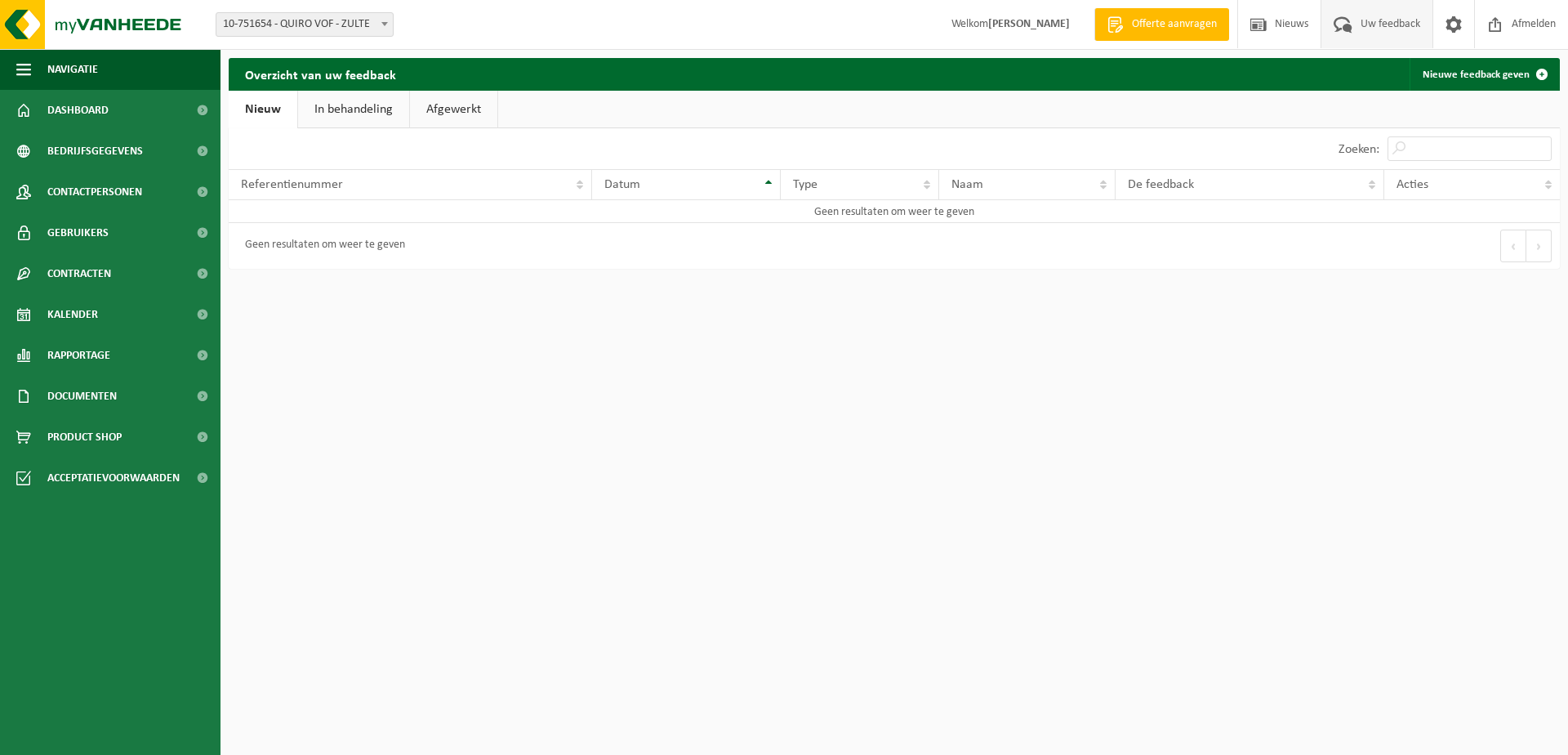
click at [375, 112] on link "In behandeling" at bounding box center [353, 110] width 111 height 38
click at [445, 112] on link "Afgewerkt" at bounding box center [456, 110] width 87 height 38
click at [263, 109] on link "Nieuw" at bounding box center [262, 110] width 66 height 38
click at [330, 211] on td "Geen resultaten om weer te geven" at bounding box center [894, 212] width 1331 height 23
click at [1467, 35] on link at bounding box center [1453, 24] width 42 height 49
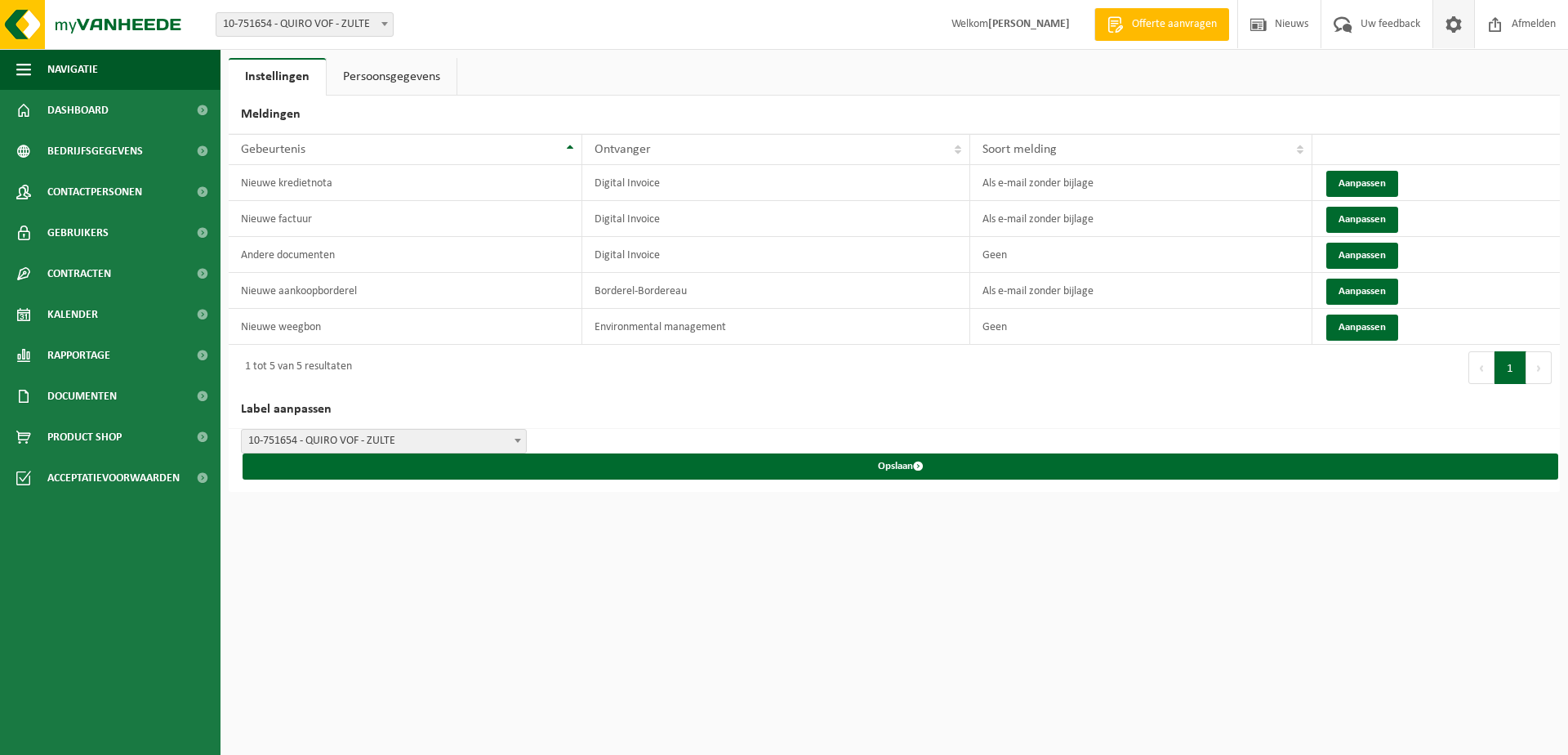
click at [427, 77] on link "Persoonsgegevens" at bounding box center [392, 77] width 130 height 38
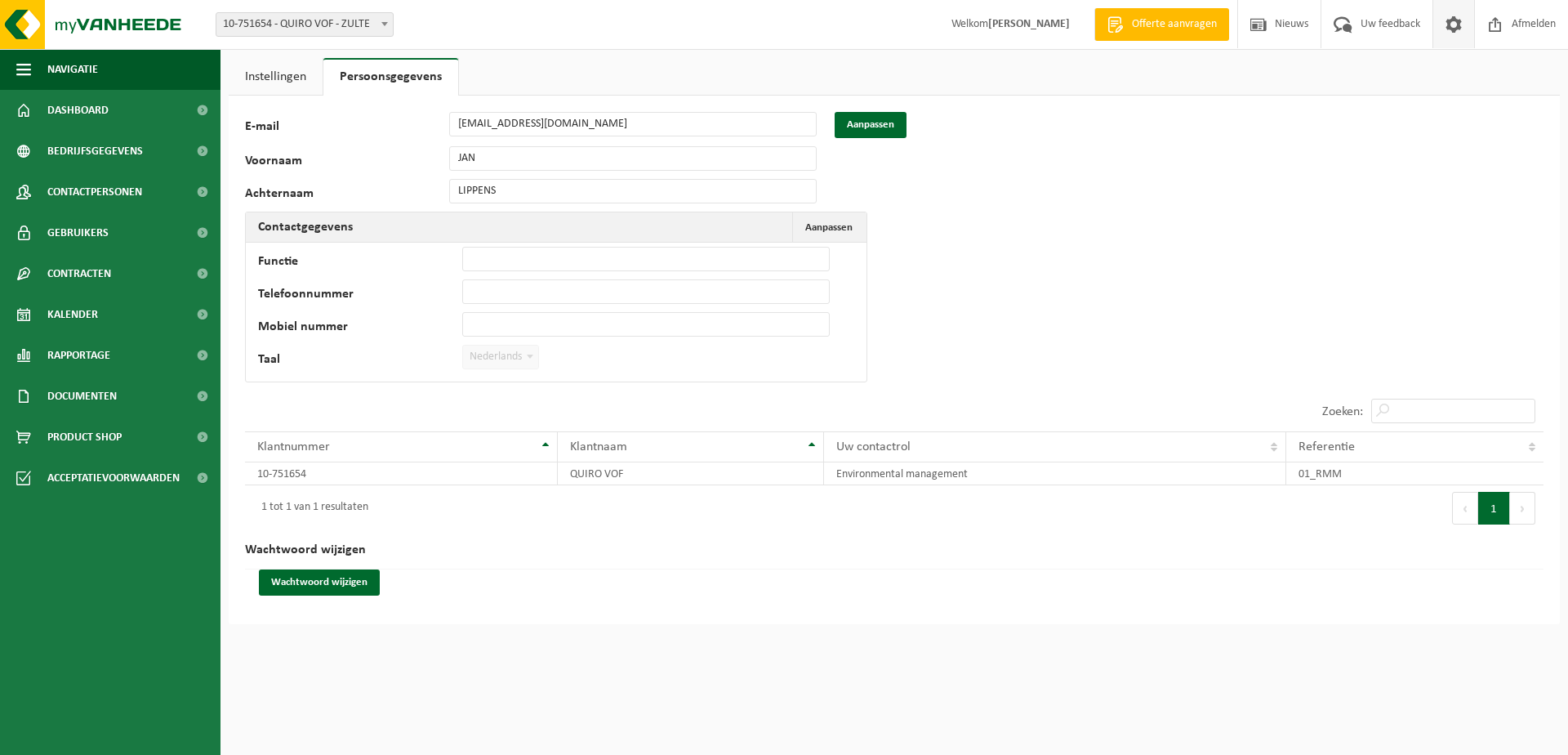
click at [529, 266] on input "Functie" at bounding box center [646, 259] width 368 height 25
click at [505, 332] on input "Mobiel nummer" at bounding box center [646, 324] width 368 height 25
click at [820, 226] on span "Aanpassen" at bounding box center [829, 227] width 48 height 11
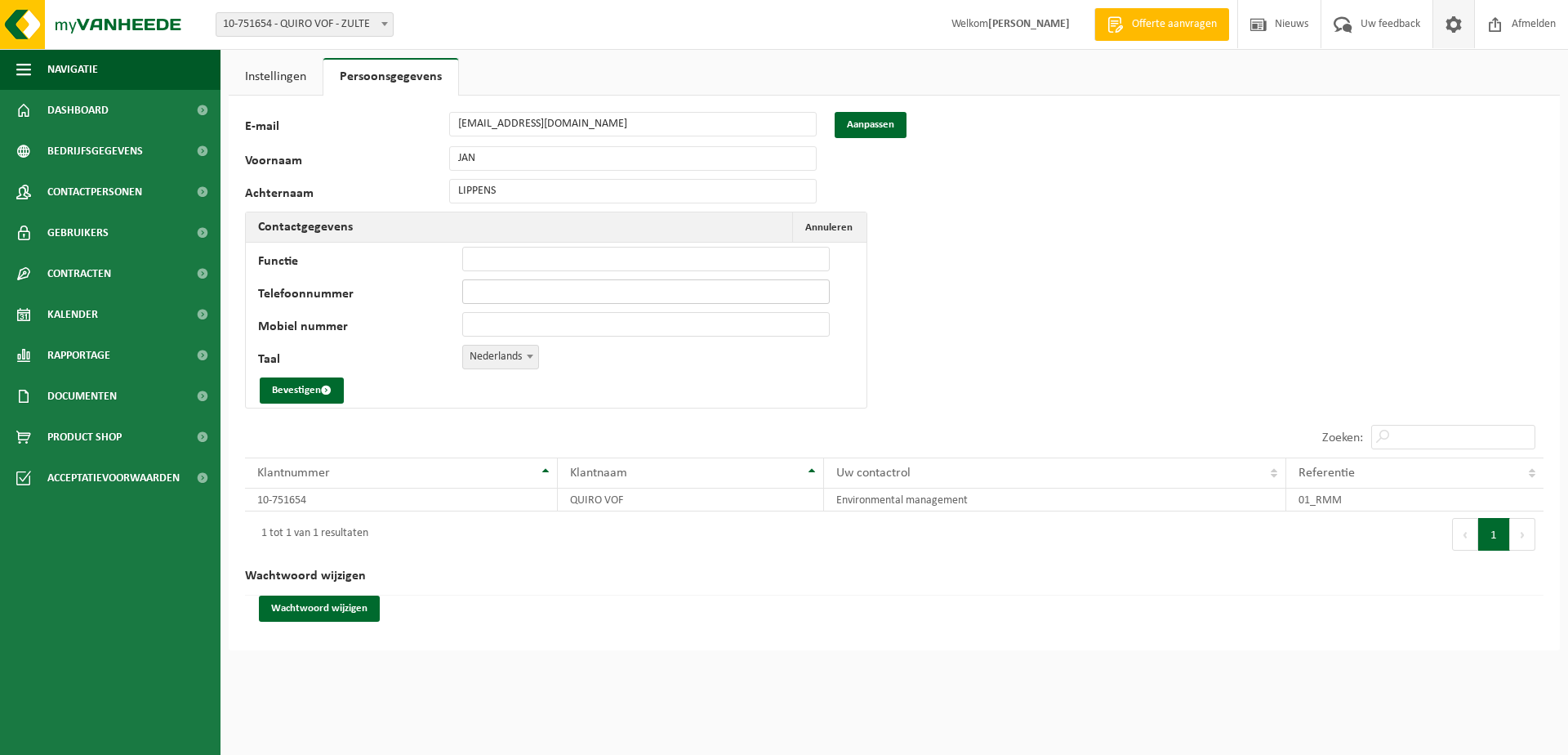
click at [522, 297] on input "Telefoonnummer" at bounding box center [646, 291] width 368 height 25
type input "[PHONE_NUMBER]"
click at [505, 329] on input "Mobiel nummer" at bounding box center [646, 324] width 368 height 25
type input "[PHONE_NUMBER]"
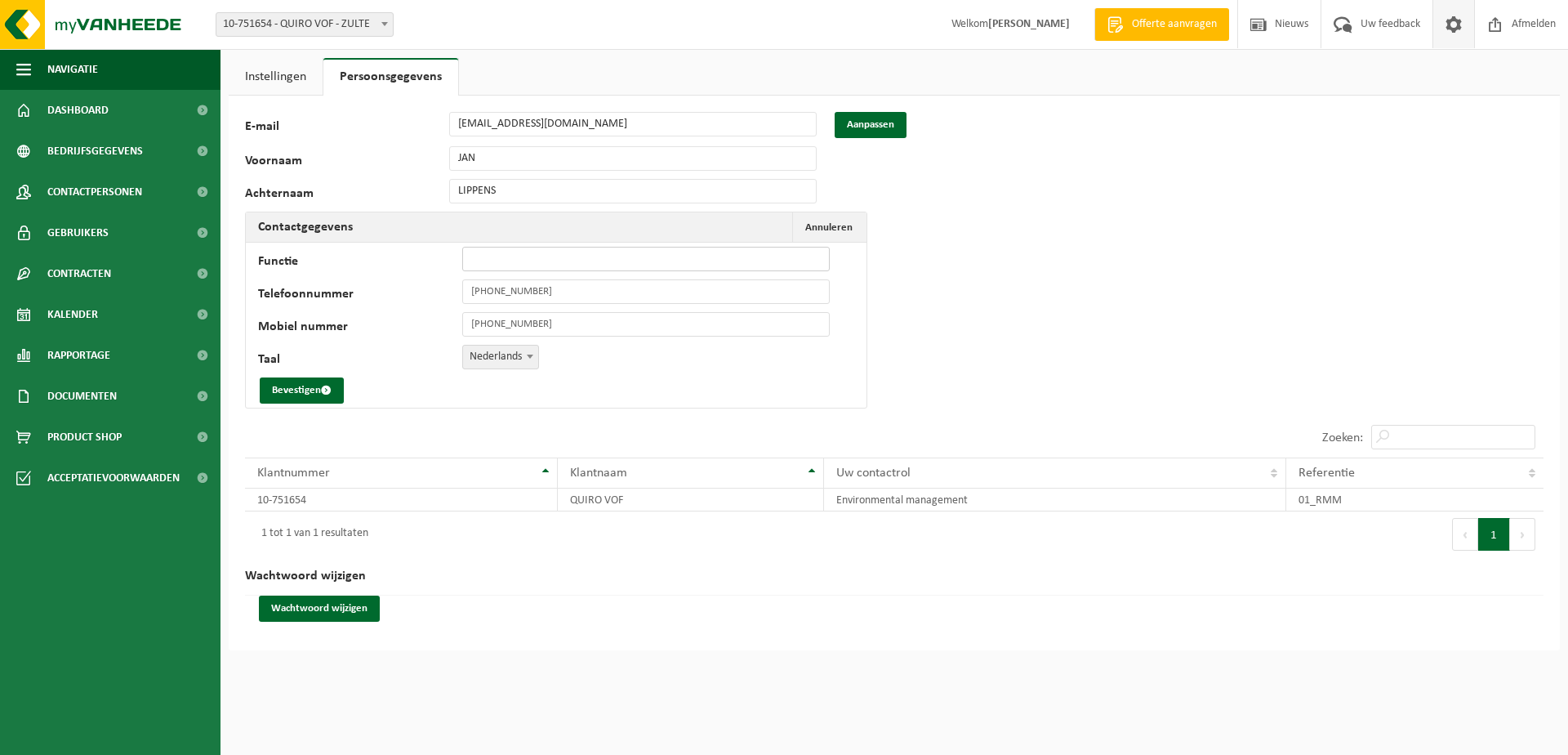
click at [533, 256] on input "Functie" at bounding box center [646, 259] width 368 height 25
type input "zaakvoerder"
click at [313, 397] on button "Bevestigen" at bounding box center [302, 390] width 84 height 26
